Goal: Transaction & Acquisition: Book appointment/travel/reservation

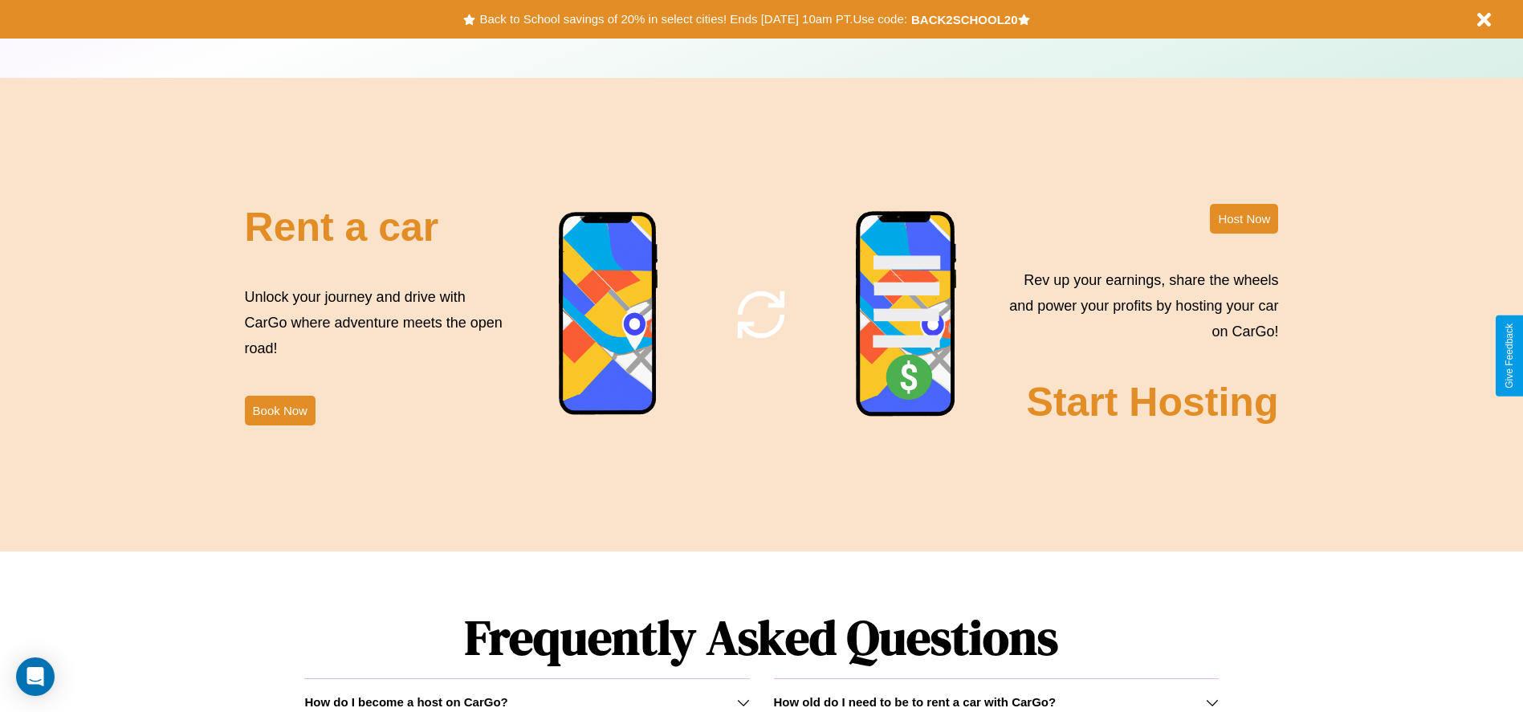
scroll to position [1942, 0]
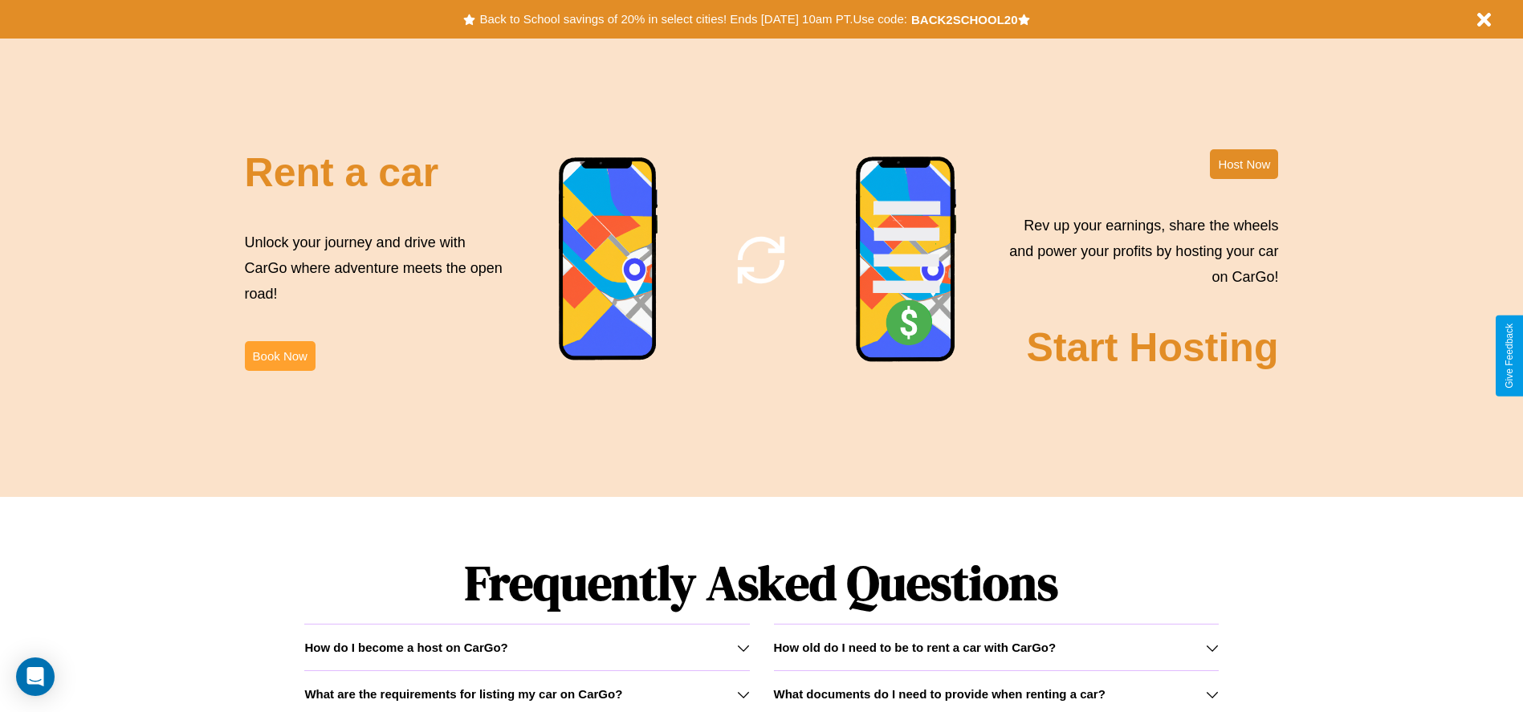
click at [279, 356] on button "Book Now" at bounding box center [280, 356] width 71 height 30
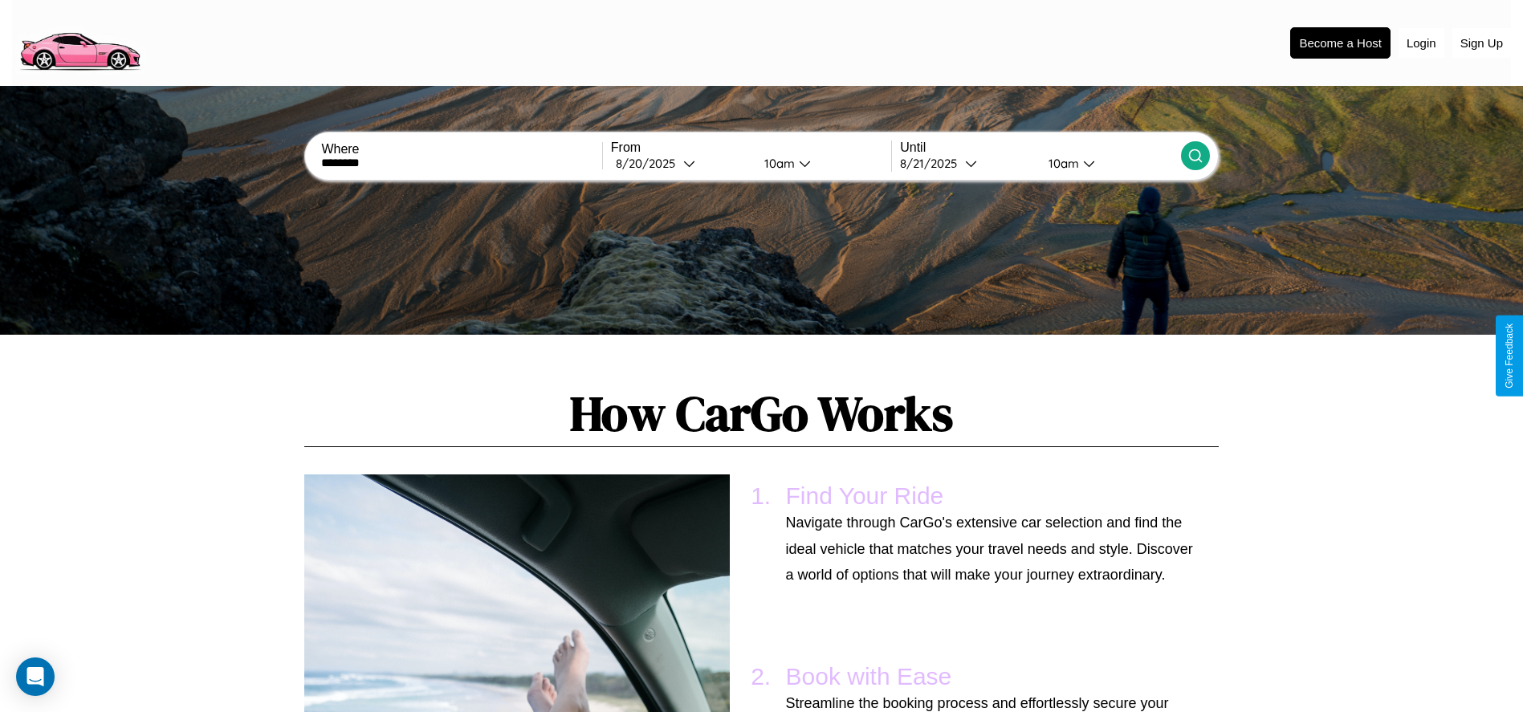
type input "********"
click at [1195, 156] on icon at bounding box center [1196, 156] width 16 height 16
